Goal: Task Accomplishment & Management: Manage account settings

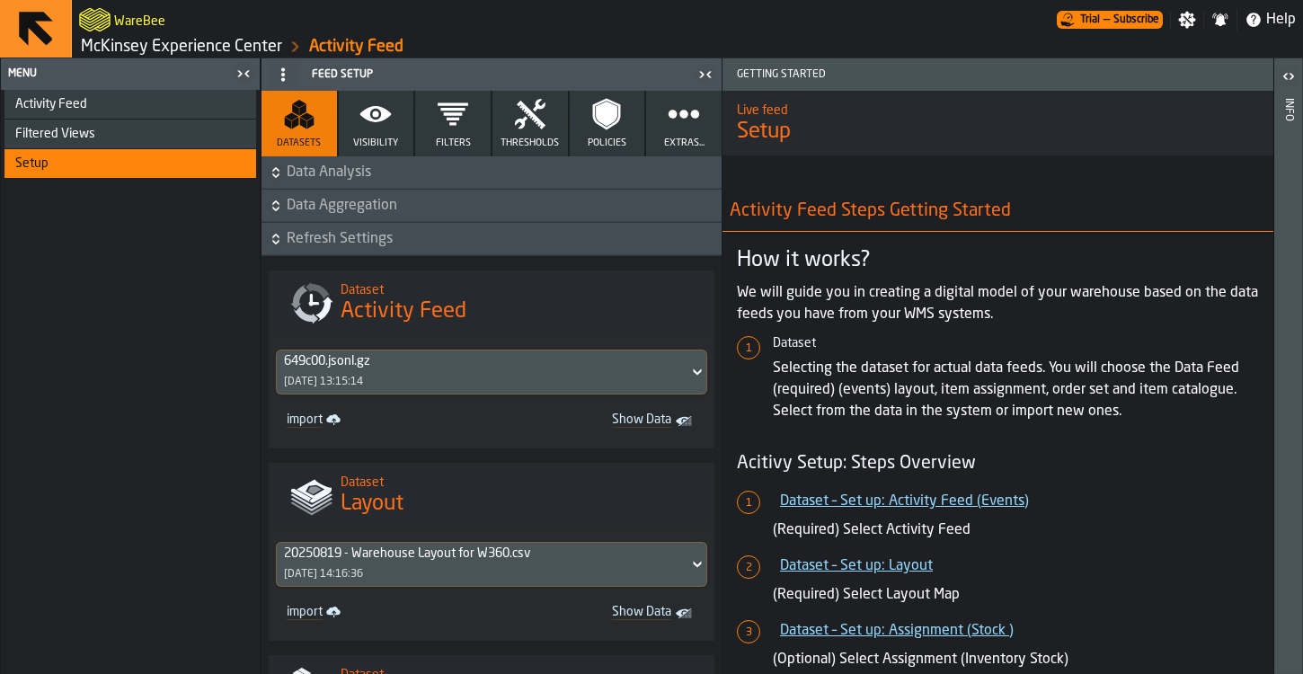
click at [205, 48] on link "McKinsey Experience Center" at bounding box center [181, 47] width 201 height 20
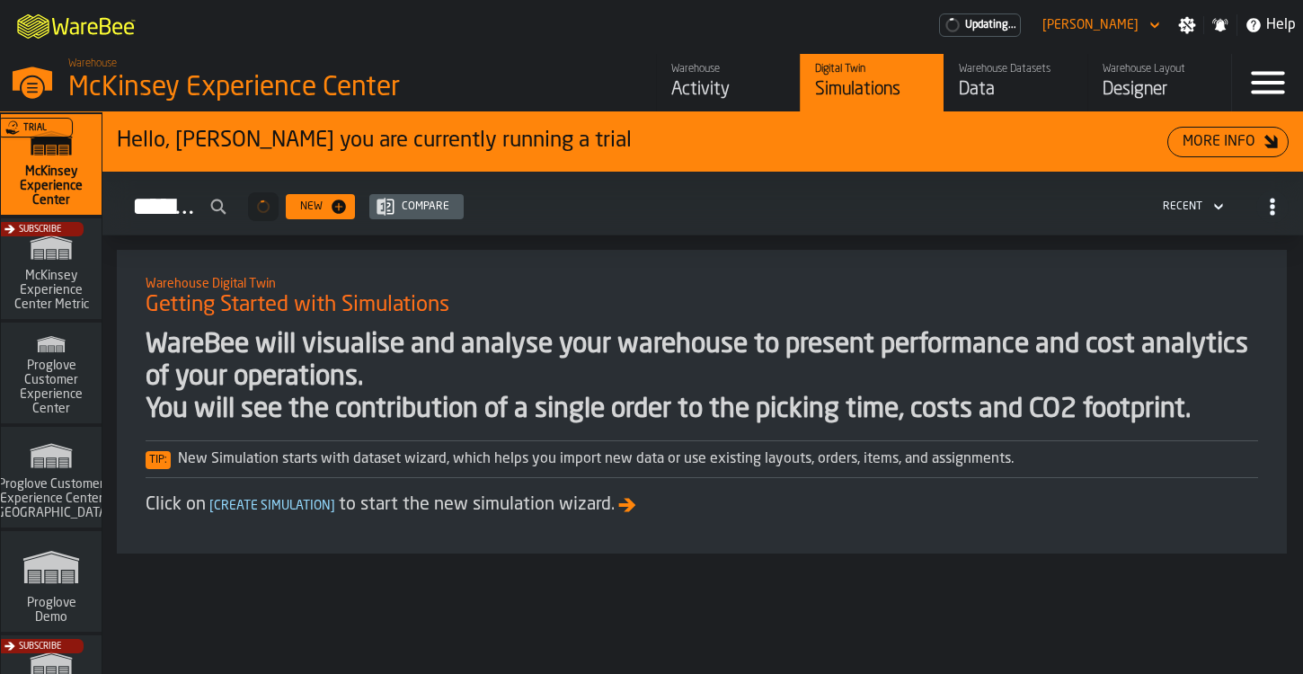
click at [1245, 71] on div "Menu" at bounding box center [1267, 83] width 71 height 58
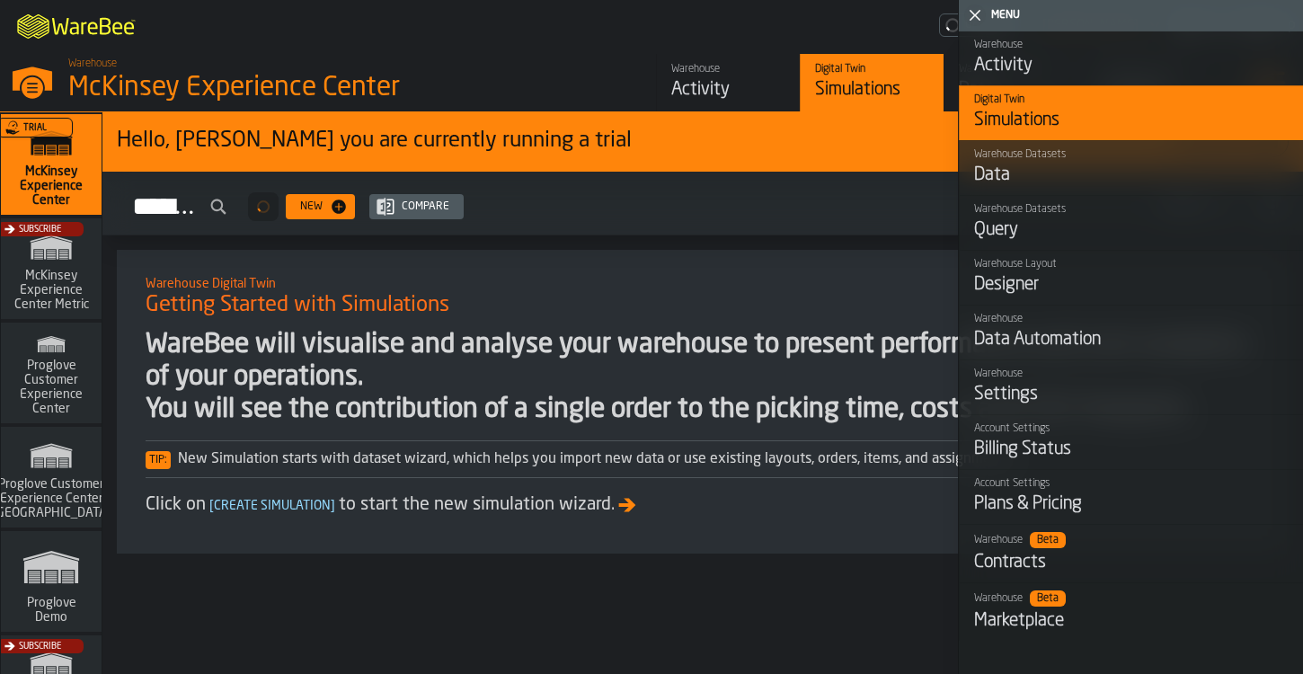
click at [1004, 388] on div "Settings" at bounding box center [1131, 394] width 315 height 25
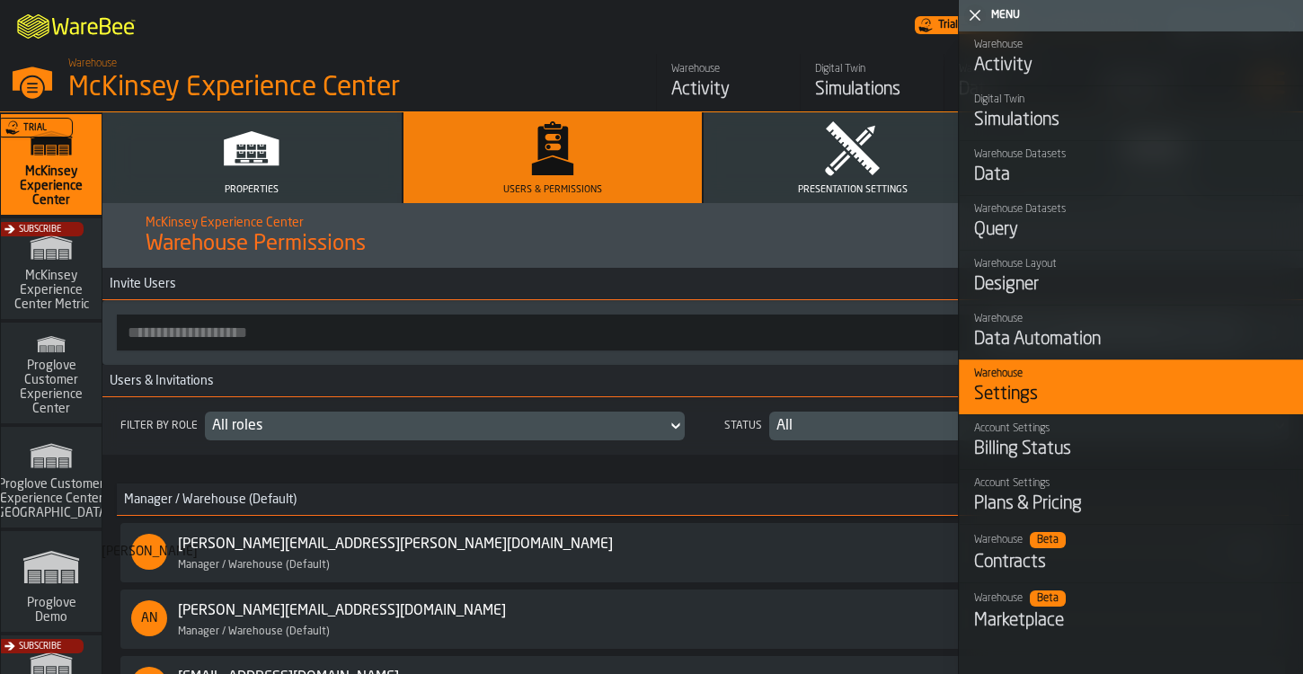
click at [317, 342] on input "button-toolbar-" at bounding box center [545, 333] width 856 height 36
paste input "**********"
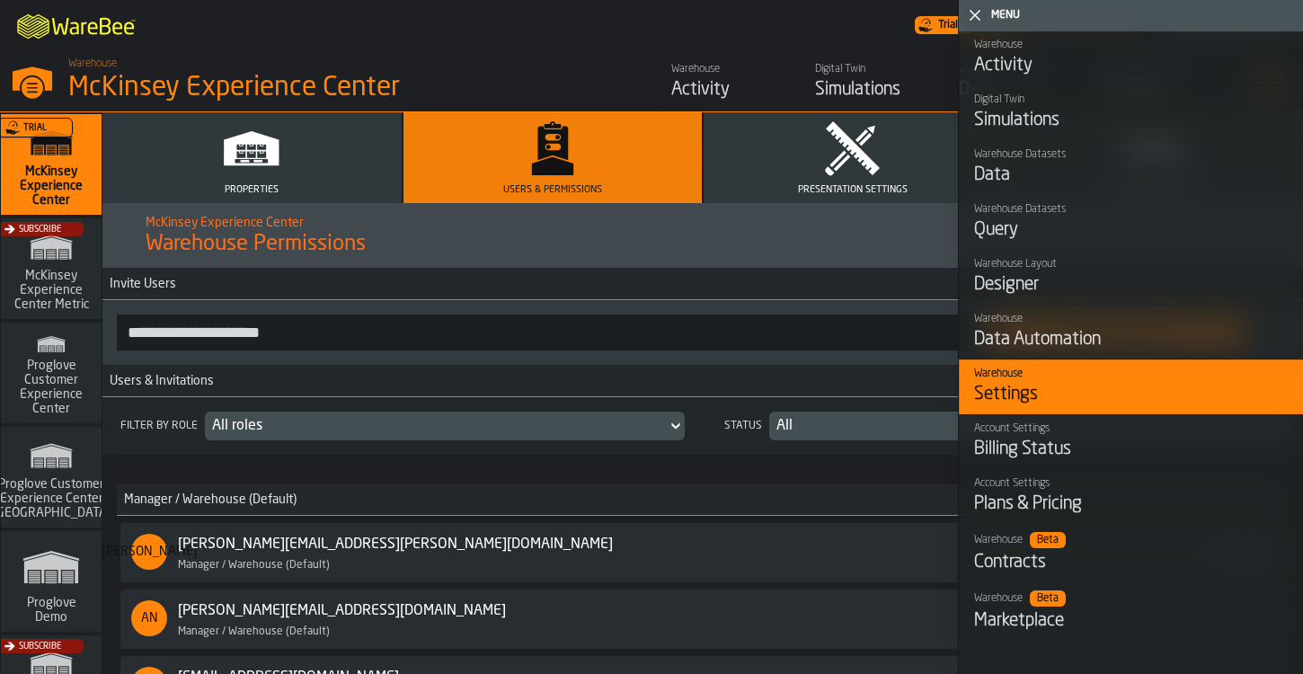
type input "**********"
click at [981, 21] on icon "button-toggle-Close me" at bounding box center [975, 15] width 22 height 22
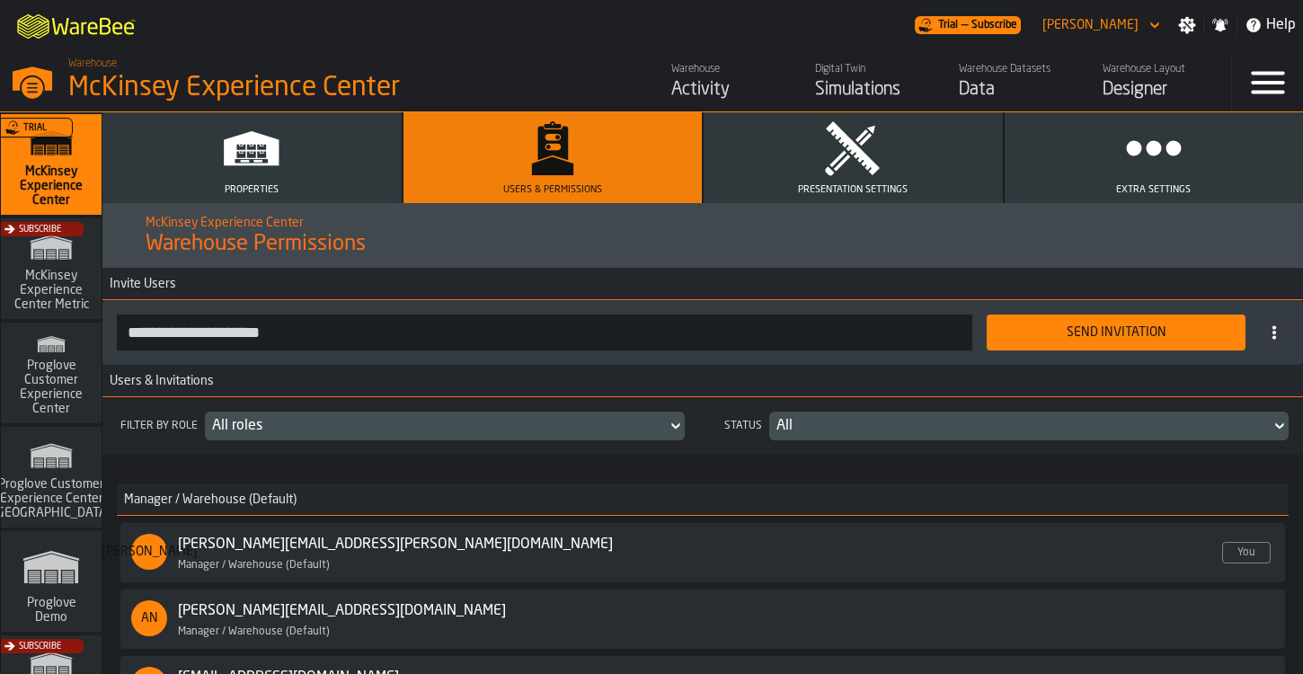
click at [1054, 317] on button "Send Invitation" at bounding box center [1116, 333] width 259 height 36
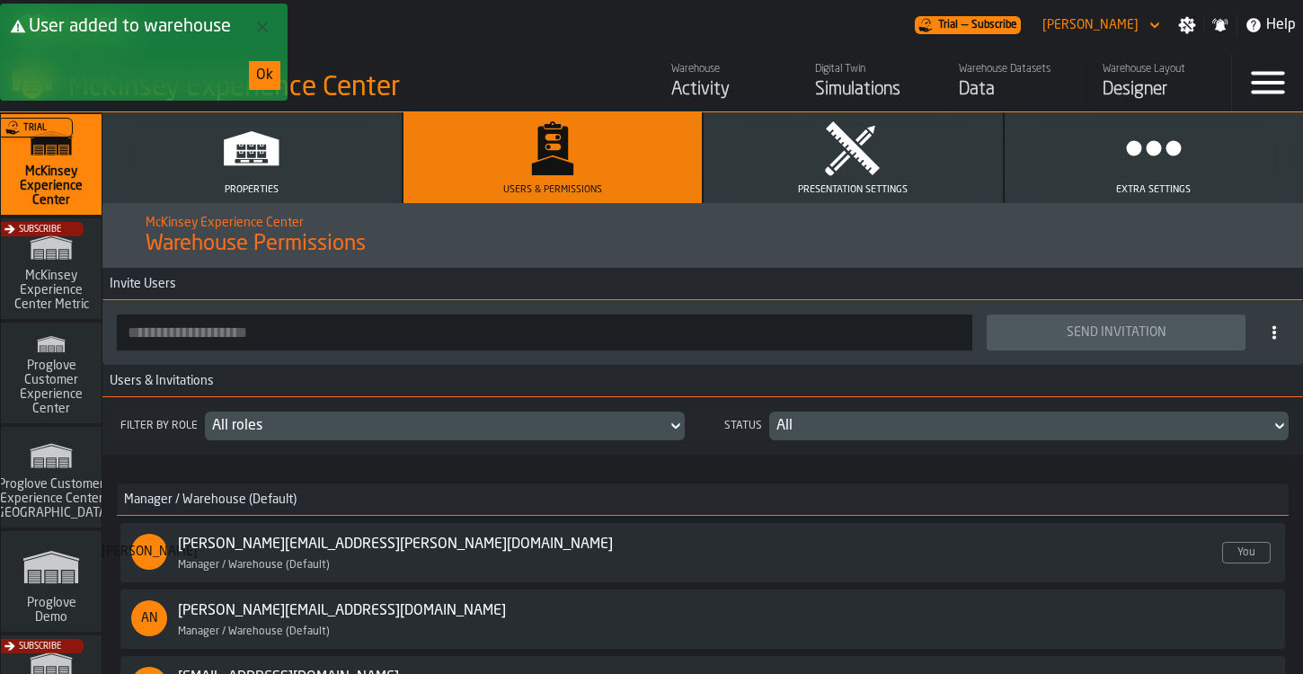
click at [267, 65] on div "Ok" at bounding box center [264, 76] width 17 height 22
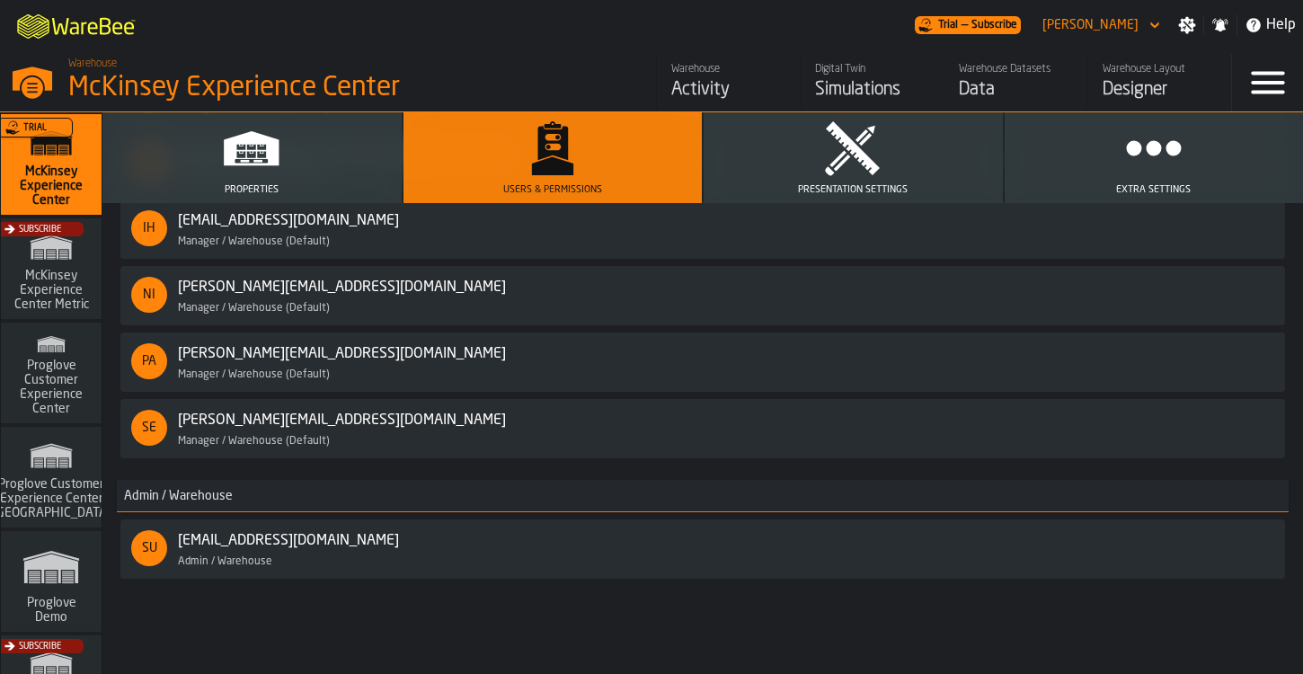
scroll to position [412, 0]
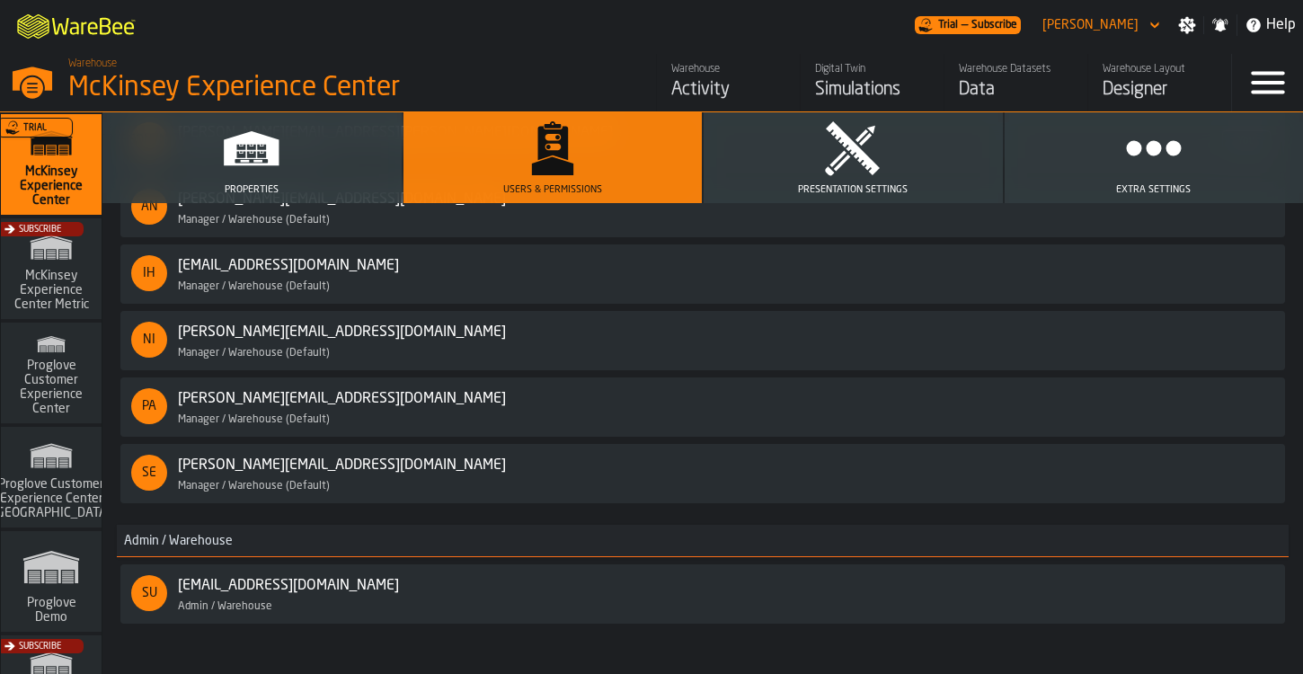
click at [536, 462] on div "SE [EMAIL_ADDRESS][DOMAIN_NAME] Enabled Manager / Warehouse (Default)" at bounding box center [702, 474] width 1143 height 38
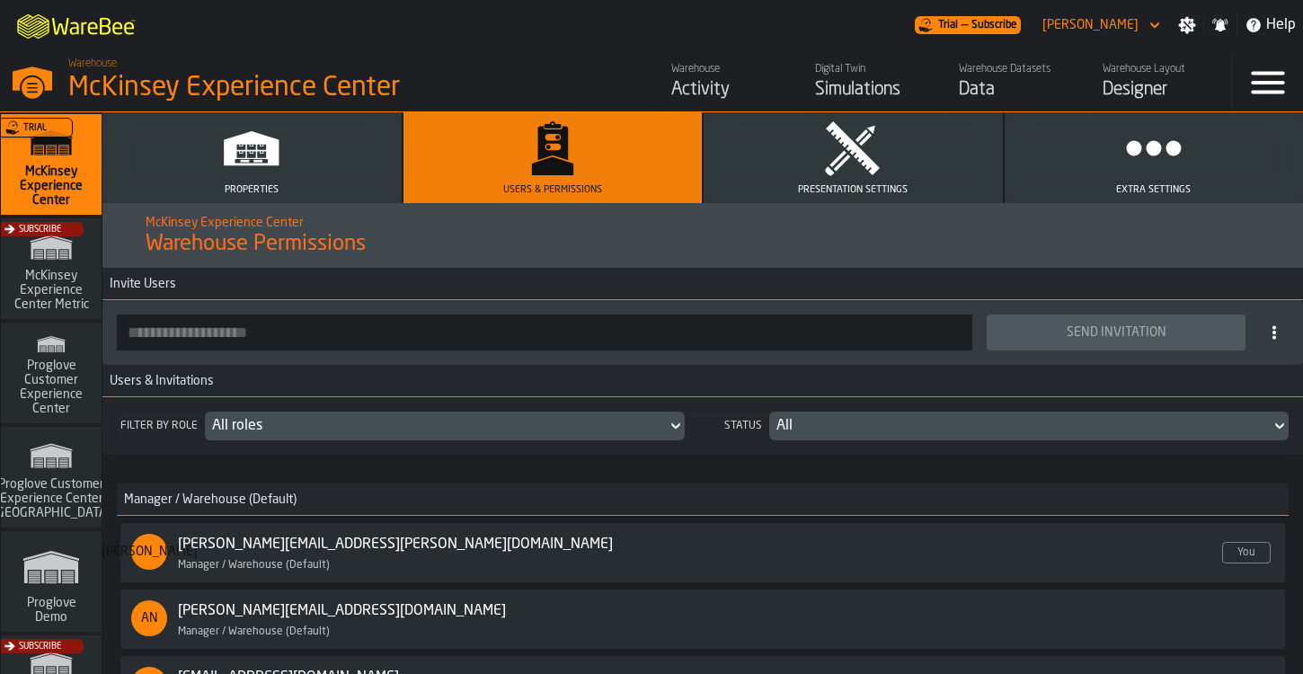
click at [1260, 321] on span at bounding box center [1274, 332] width 29 height 29
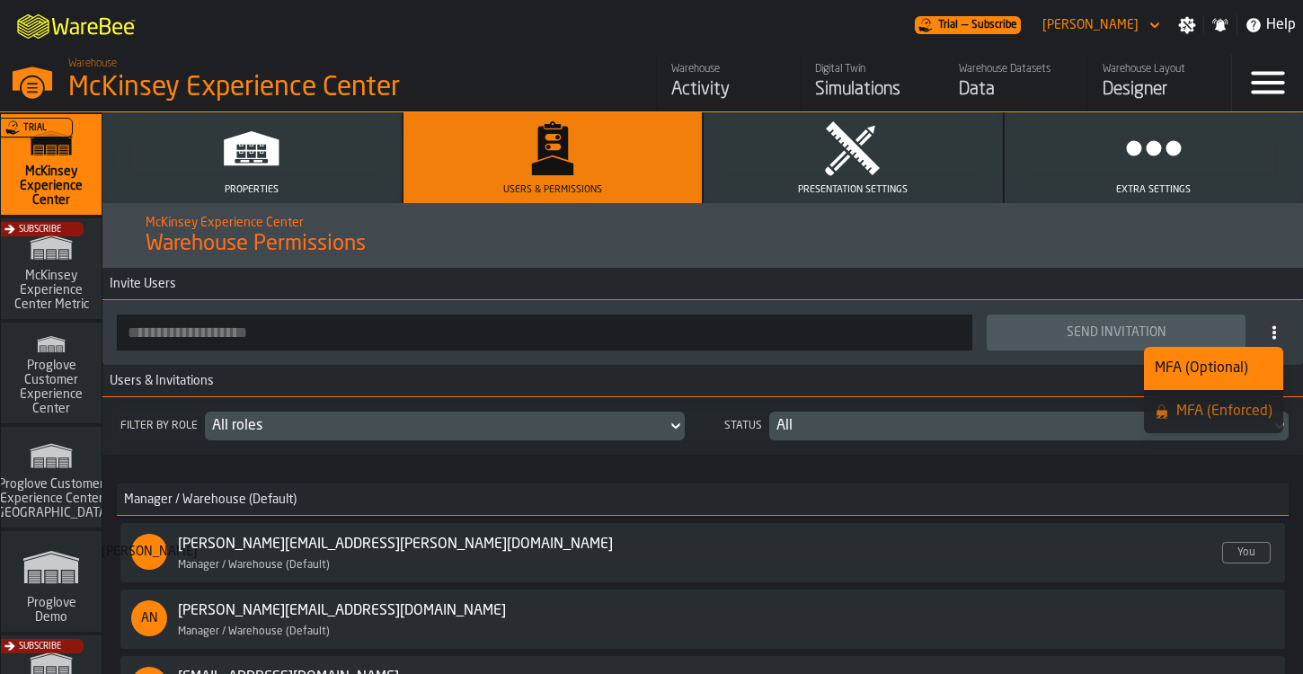
click at [1260, 321] on span at bounding box center [1274, 332] width 29 height 29
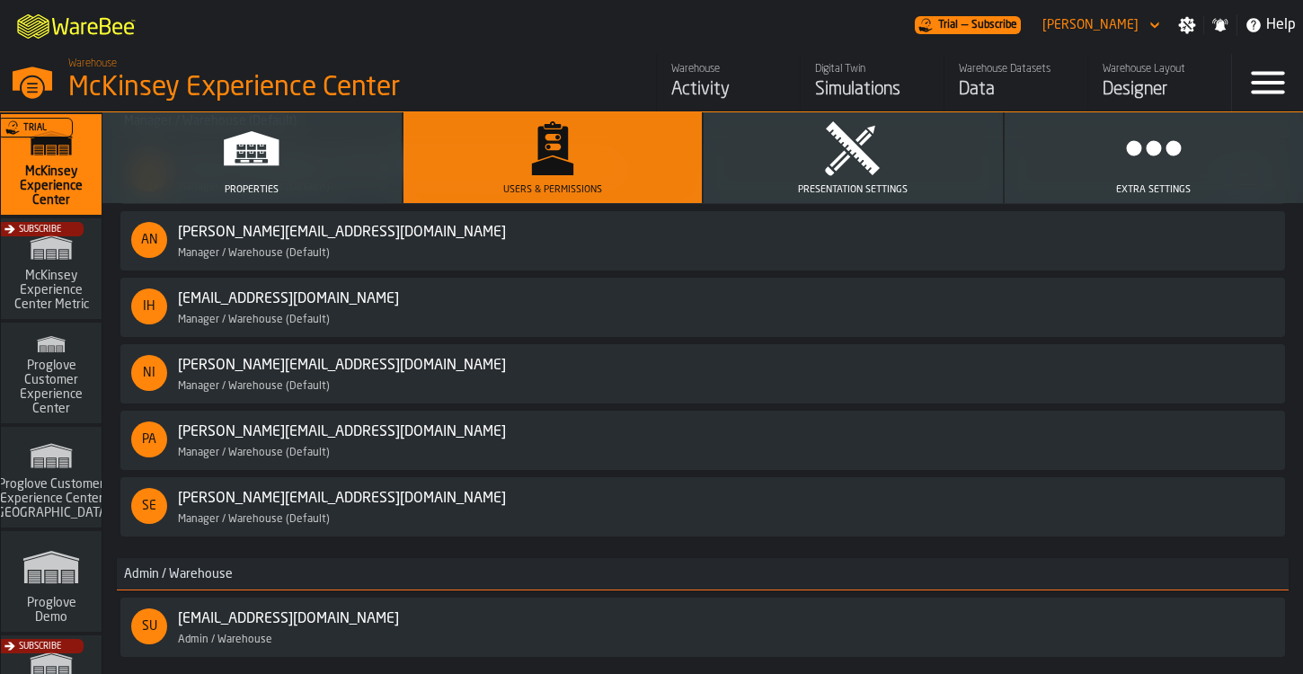
scroll to position [359, 0]
